Goal: Communication & Community: Answer question/provide support

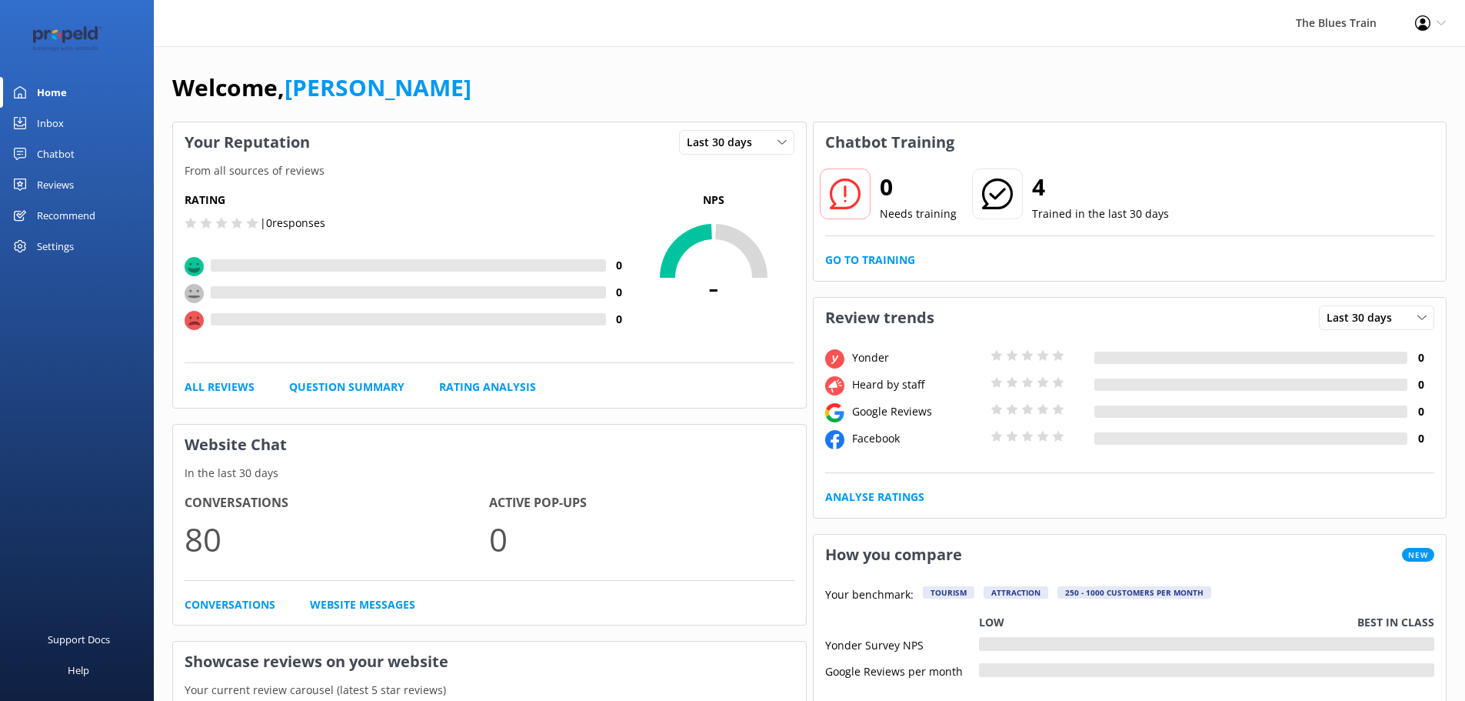
click at [62, 126] on div "Inbox" at bounding box center [50, 123] width 27 height 31
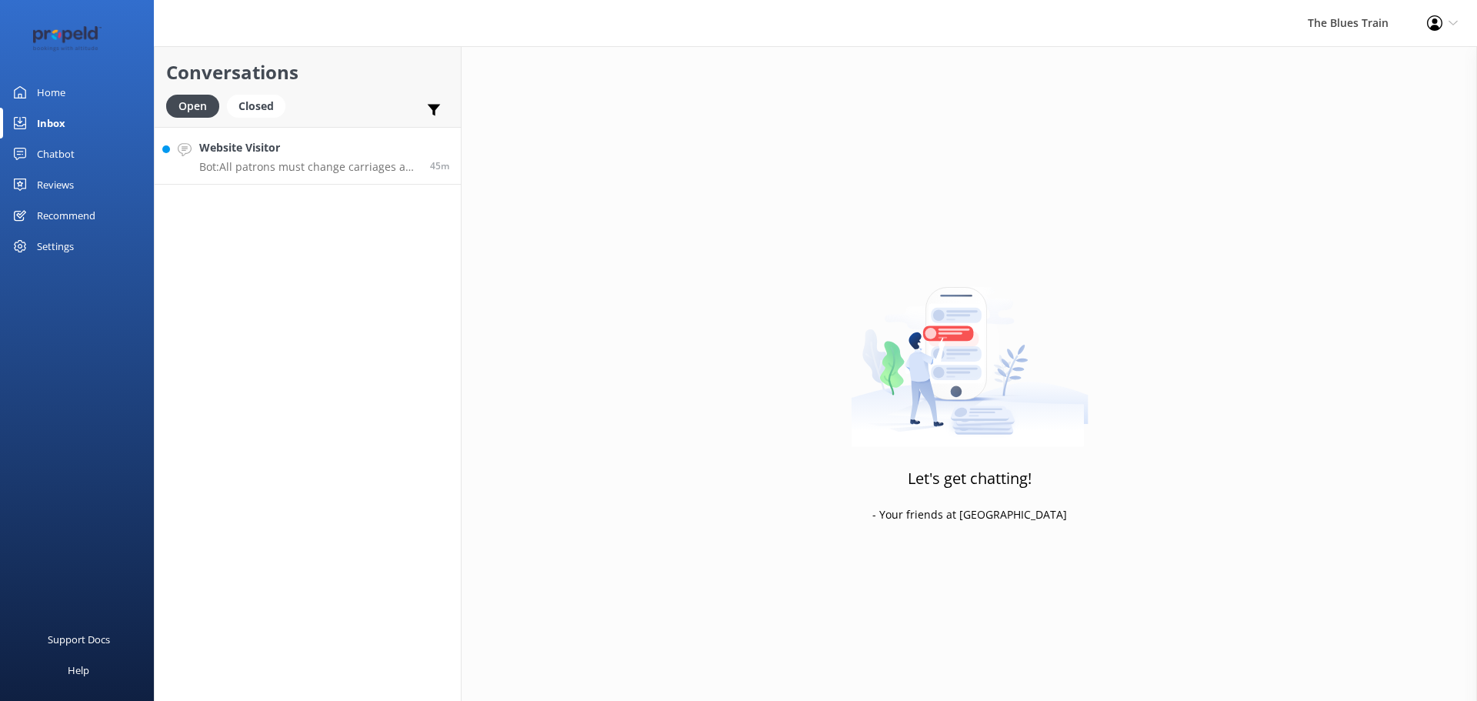
click at [305, 172] on p "Bot: All patrons must change carriages as indicated on their ticket." at bounding box center [308, 167] width 219 height 14
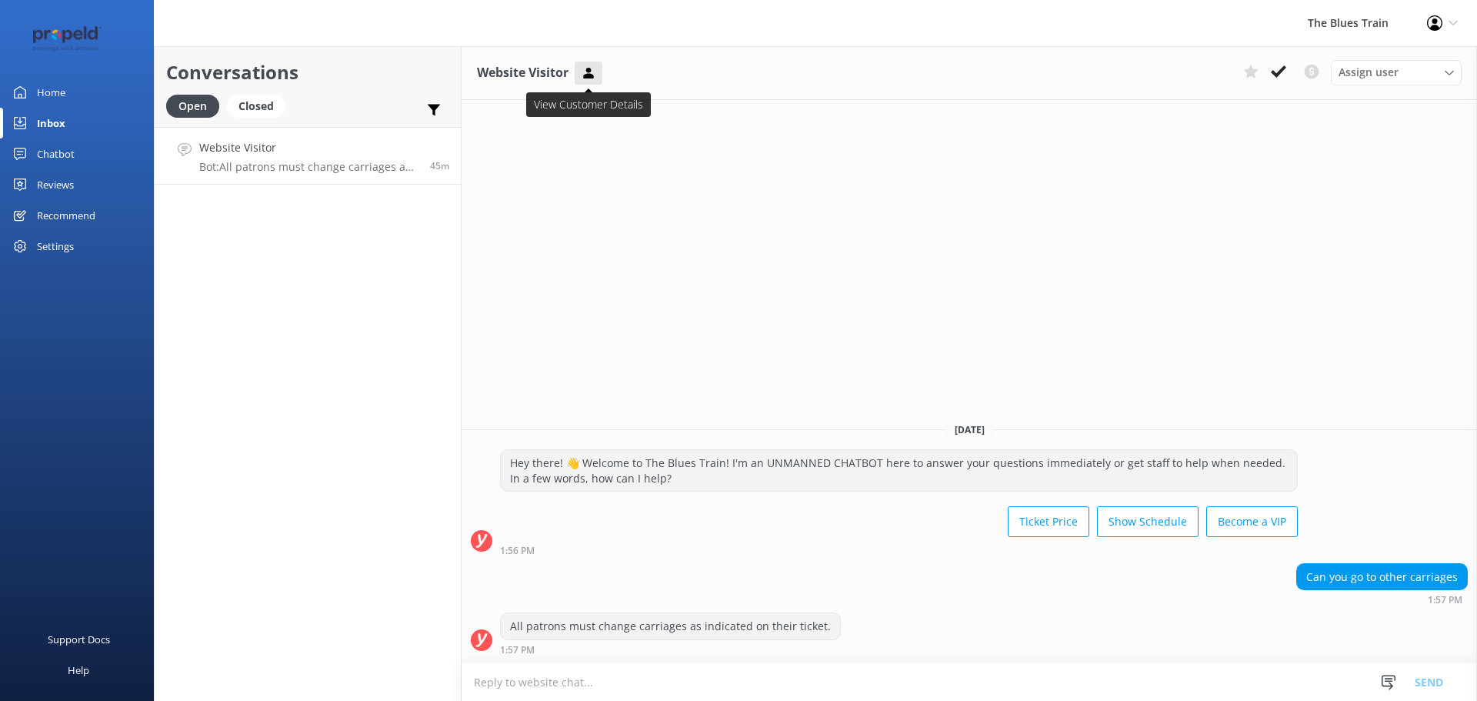
click at [592, 66] on icon at bounding box center [588, 72] width 15 height 15
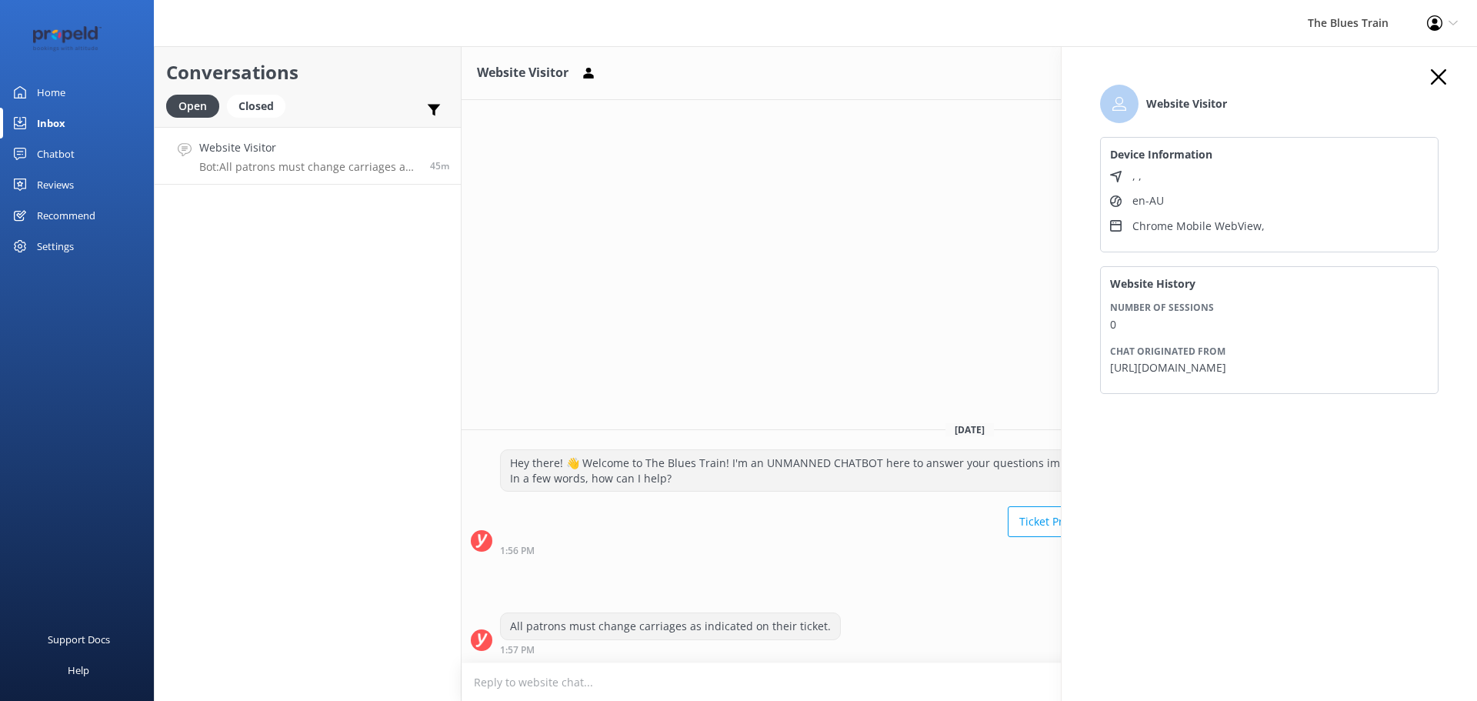
click at [1439, 77] on use "button" at bounding box center [1438, 76] width 15 height 15
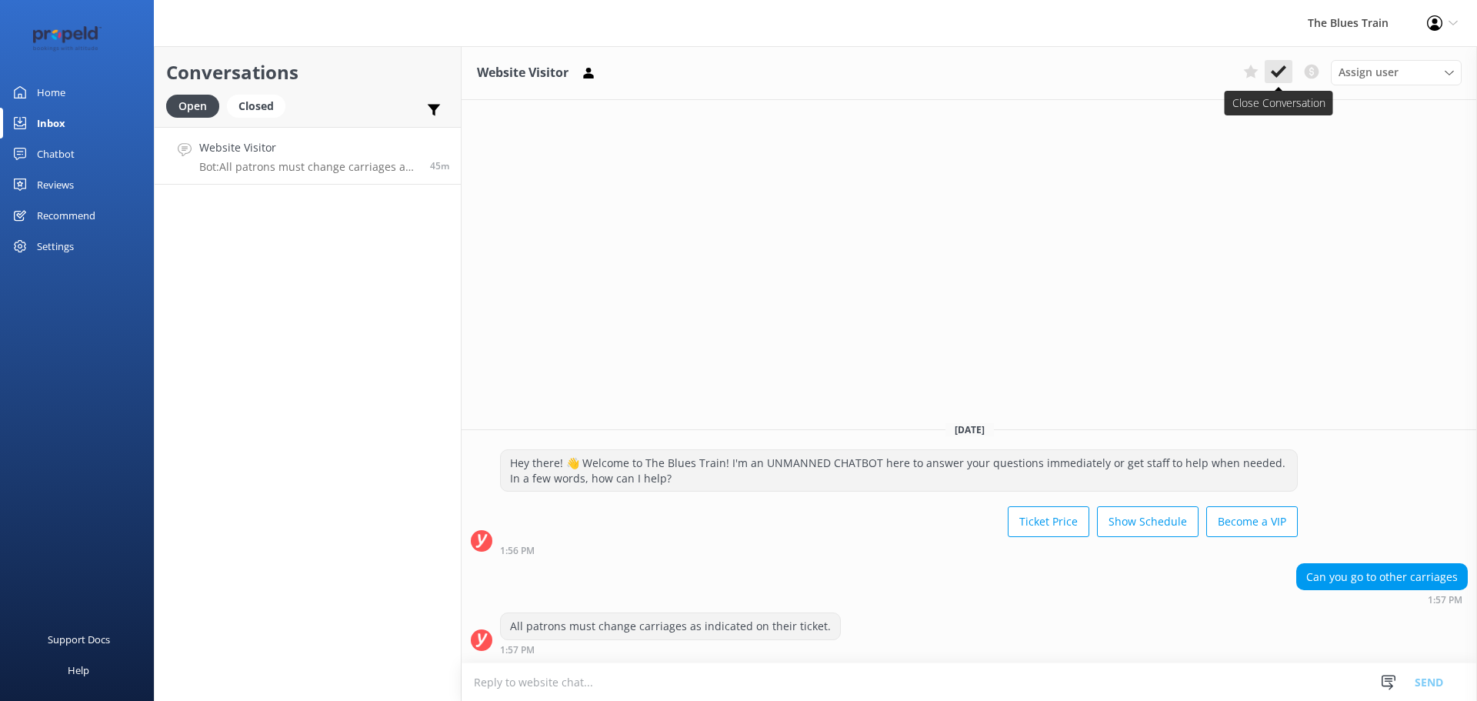
click at [1272, 68] on icon at bounding box center [1278, 71] width 15 height 15
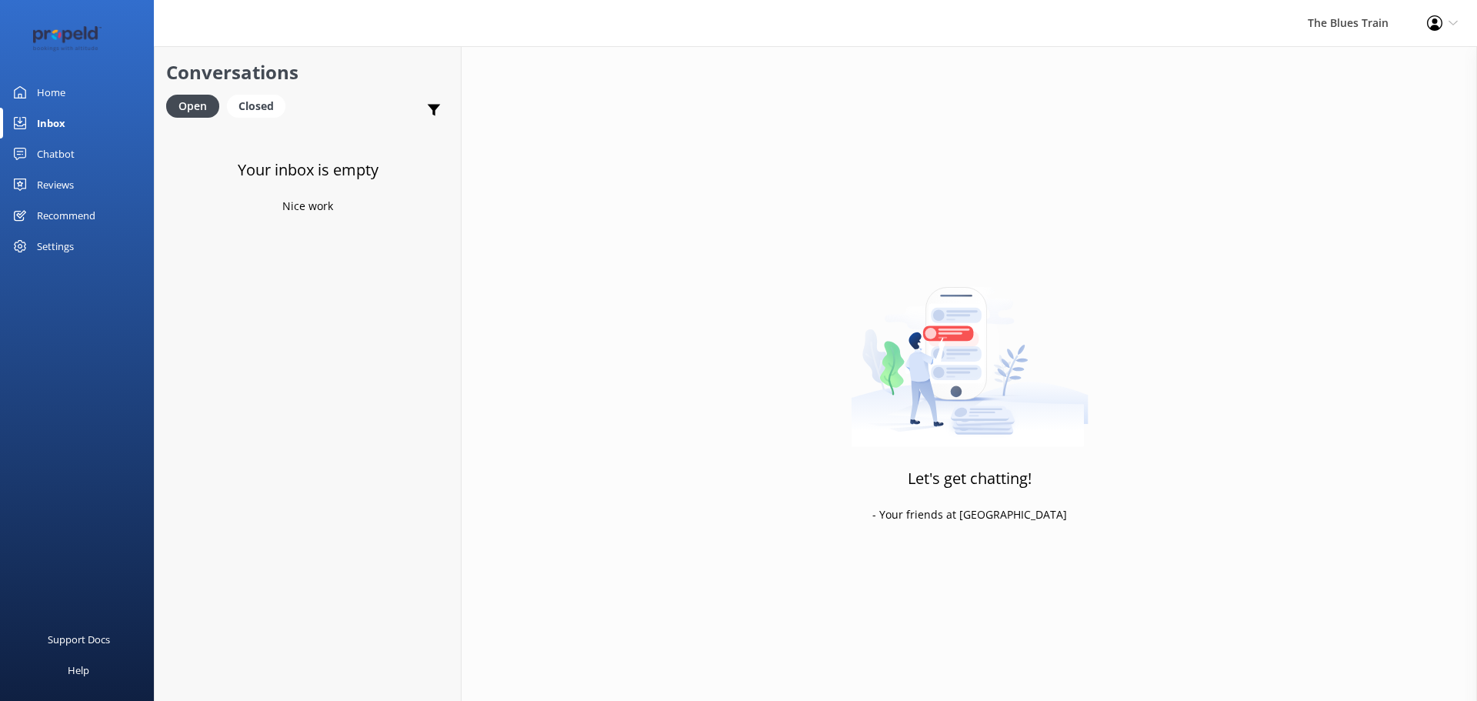
click at [94, 84] on link "Home" at bounding box center [77, 92] width 154 height 31
